Goal: Obtain resource: Download file/media

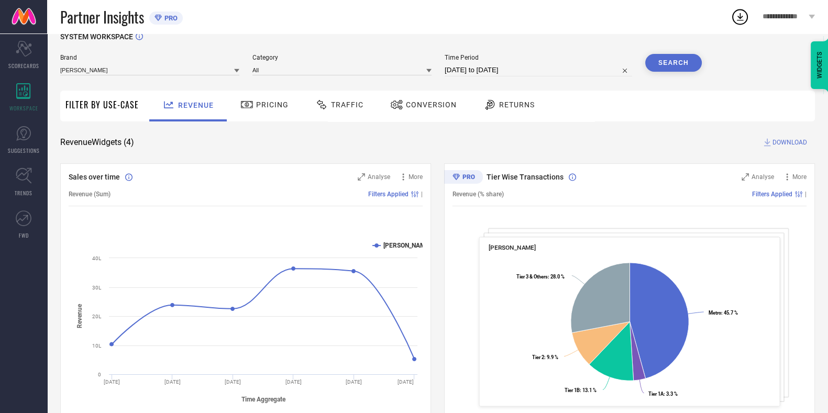
scroll to position [16, 0]
click at [340, 153] on div "SYSTEM WORKSPACE Brand [PERSON_NAME] Category All Time Period [DATE] to [DATE] …" at bounding box center [437, 367] width 754 height 668
click at [482, 61] on span "Time Period" at bounding box center [537, 57] width 187 height 7
select select "6"
select select "2025"
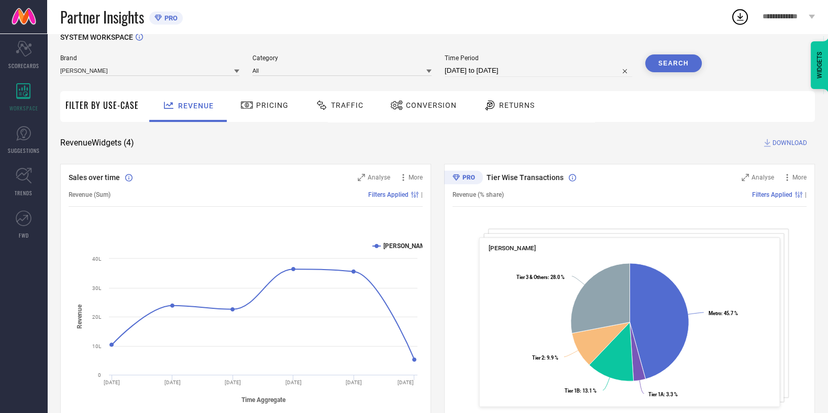
select select "7"
select select "2025"
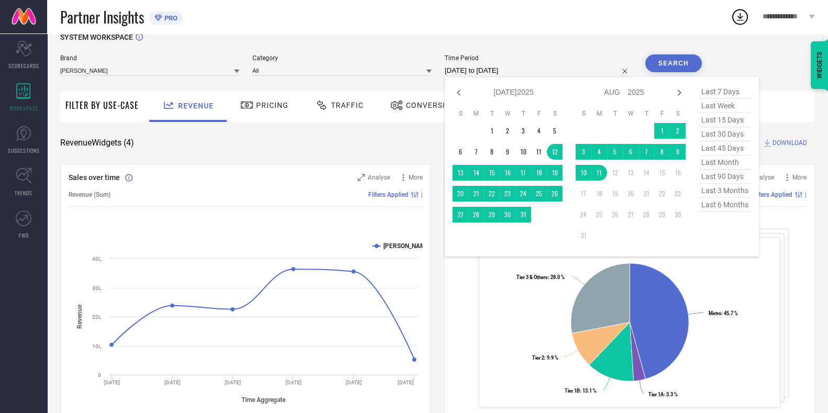
click at [488, 66] on input "[DATE] to [DATE]" at bounding box center [537, 70] width 187 height 13
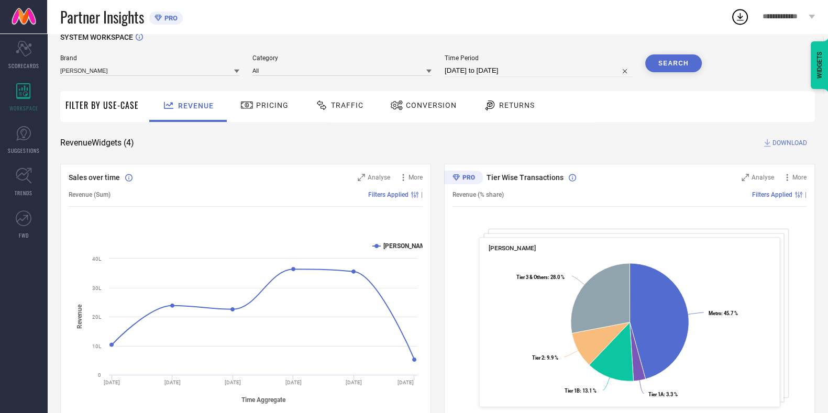
click at [681, 64] on button "Search" at bounding box center [673, 63] width 57 height 18
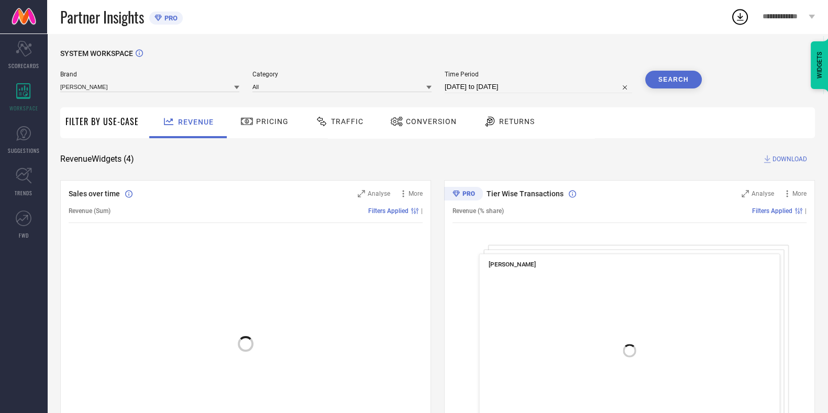
click at [358, 126] on div "Traffic" at bounding box center [339, 122] width 53 height 18
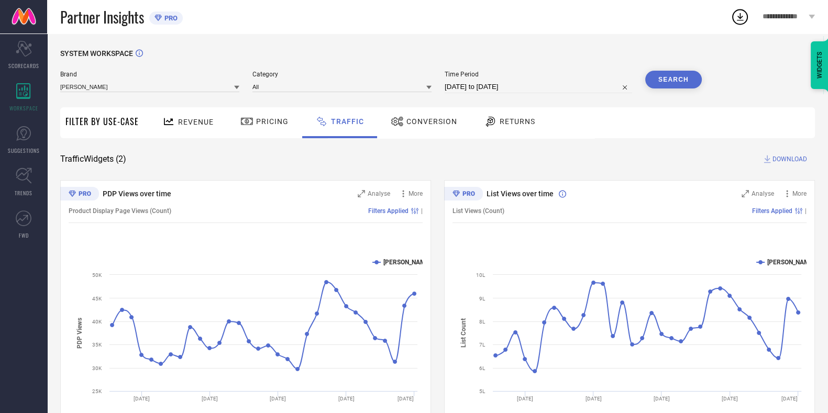
click at [788, 162] on span "DOWNLOAD" at bounding box center [789, 159] width 35 height 10
